Goal: Navigation & Orientation: Find specific page/section

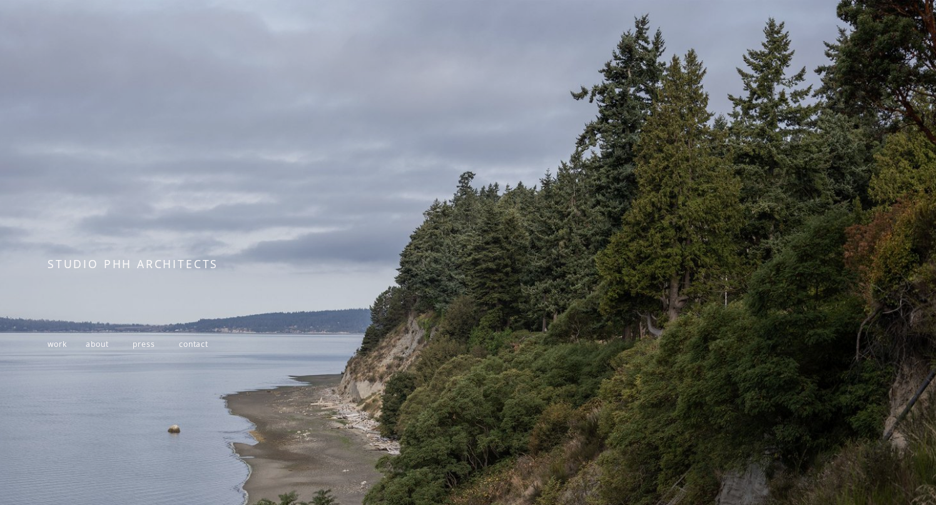
scroll to position [145, 0]
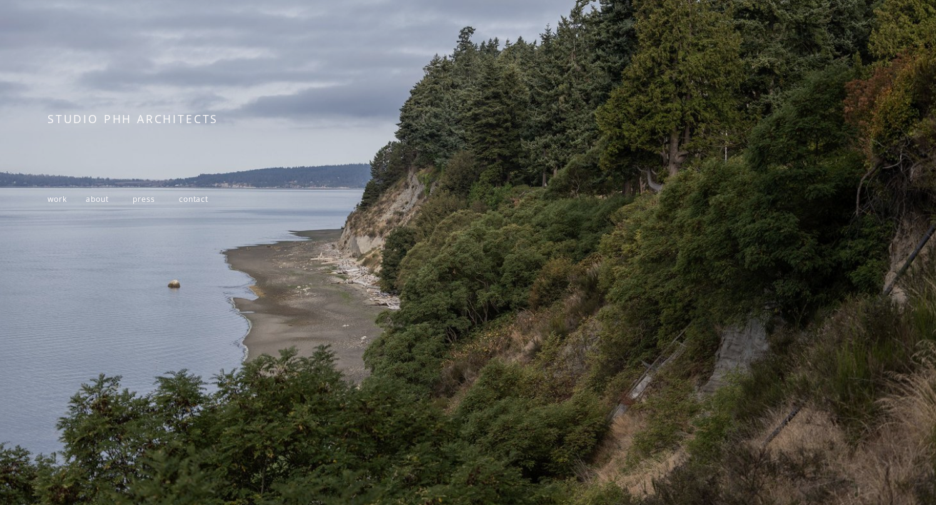
click at [53, 196] on span "work" at bounding box center [57, 199] width 19 height 11
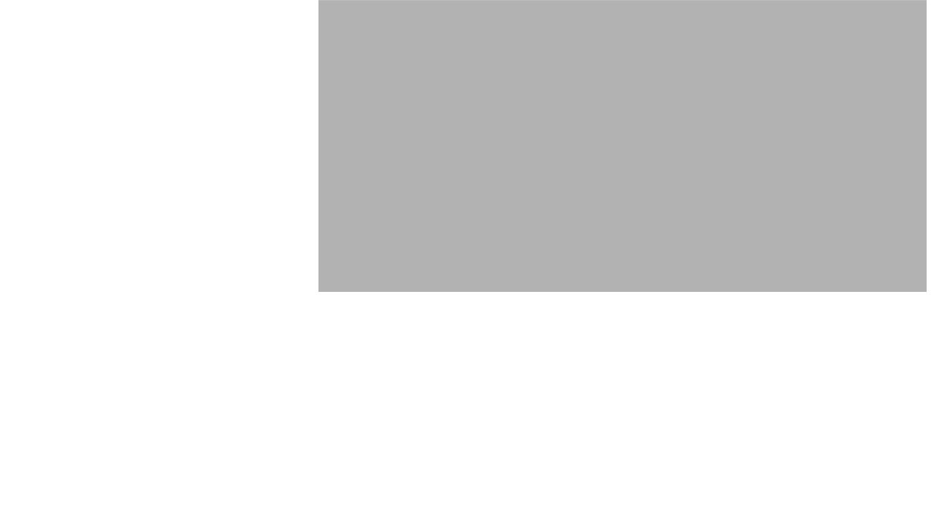
scroll to position [5293, 0]
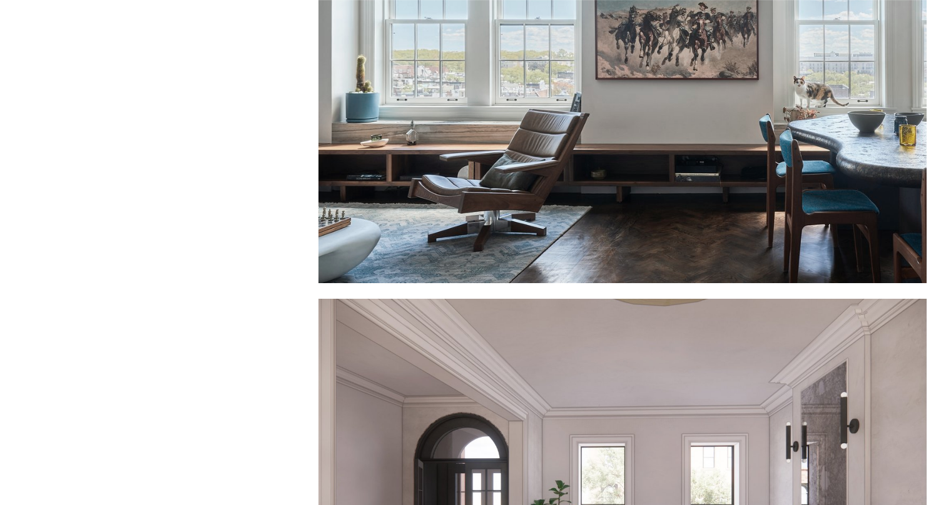
click at [487, 237] on div at bounding box center [622, 79] width 608 height 408
